Goal: Navigation & Orientation: Find specific page/section

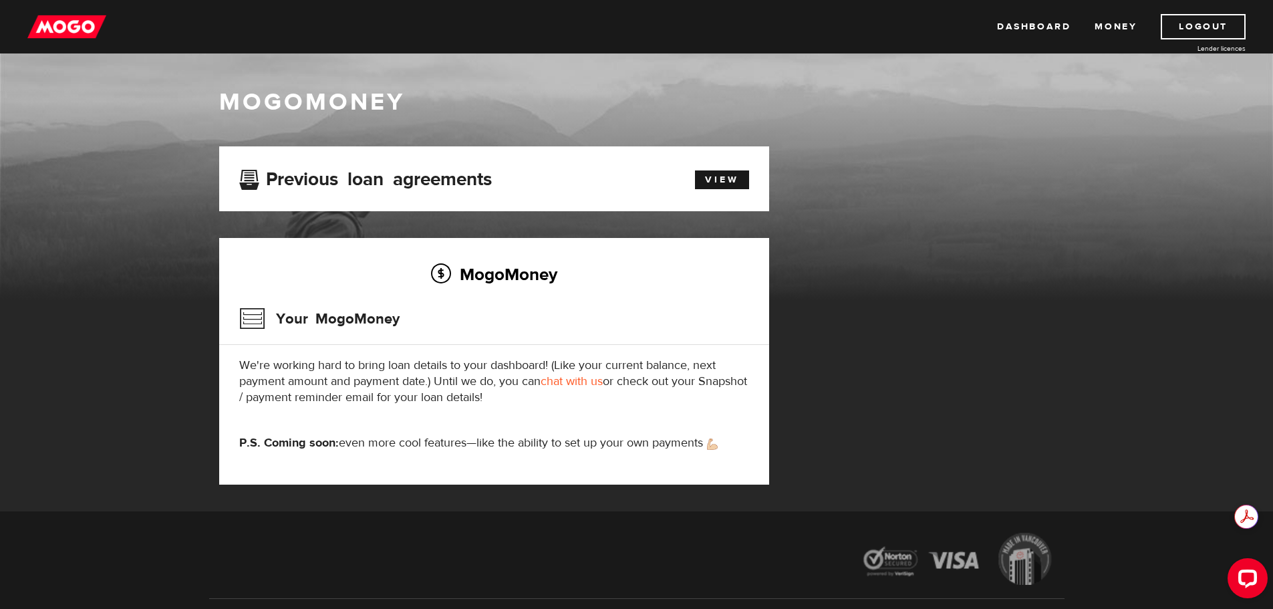
click at [80, 23] on img at bounding box center [66, 26] width 79 height 25
click at [1116, 27] on link "Money" at bounding box center [1116, 26] width 42 height 25
click at [1044, 29] on link "Dashboard" at bounding box center [1034, 26] width 74 height 25
